Goal: Register for event/course

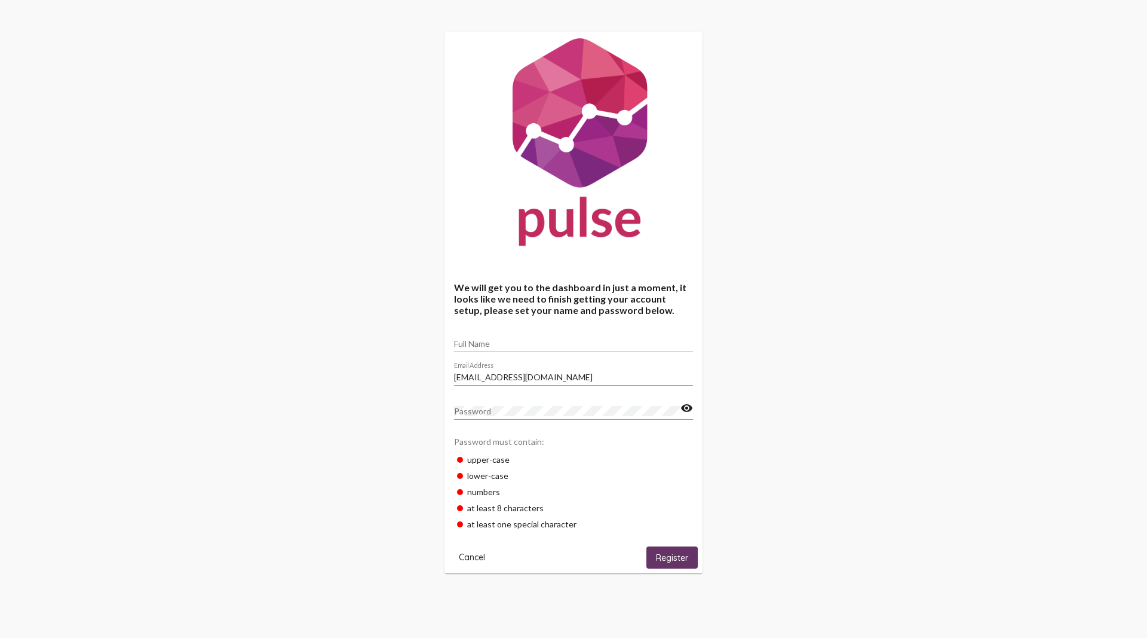
click at [549, 347] on input "Full Name" at bounding box center [573, 344] width 239 height 10
click at [523, 337] on div "[PERSON_NAME] Full Name" at bounding box center [573, 340] width 239 height 23
click at [519, 344] on input "[PERSON_NAME]" at bounding box center [573, 344] width 239 height 10
type input "[PERSON_NAME]"
click at [668, 554] on span "Register" at bounding box center [672, 557] width 32 height 11
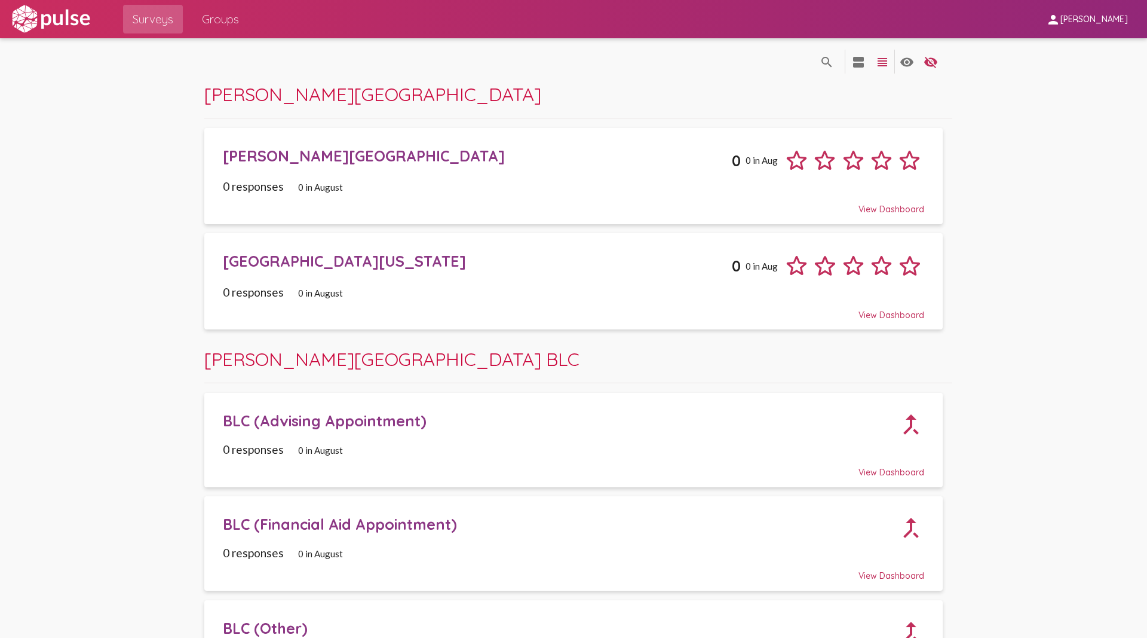
click at [1040, 479] on pl-site-list-view "search_off search view_agenda view_headline visibility visibility_off settings …" at bounding box center [573, 528] width 1147 height 981
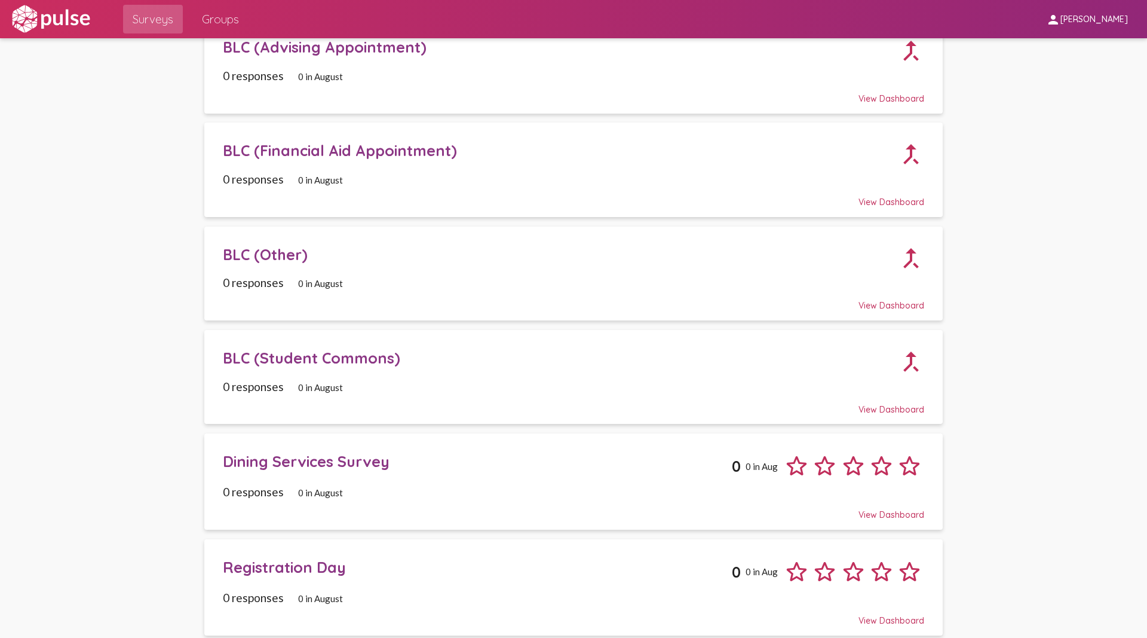
scroll to position [381, 0]
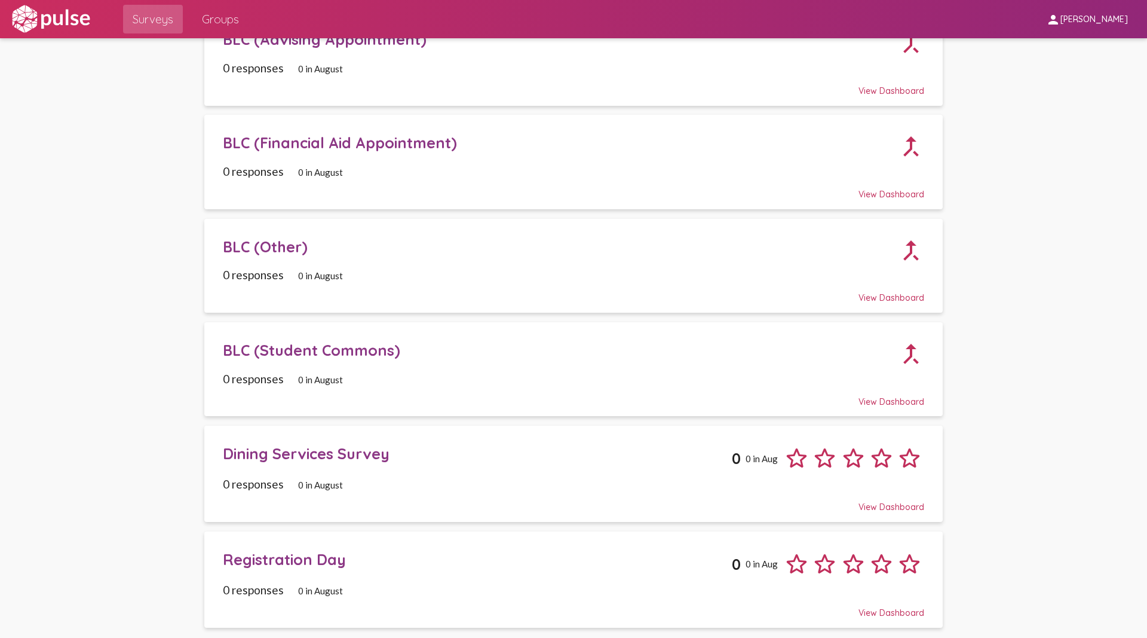
click at [446, 463] on div "Dining Services Survey 0 0 in Aug" at bounding box center [574, 453] width 702 height 37
